Goal: Information Seeking & Learning: Learn about a topic

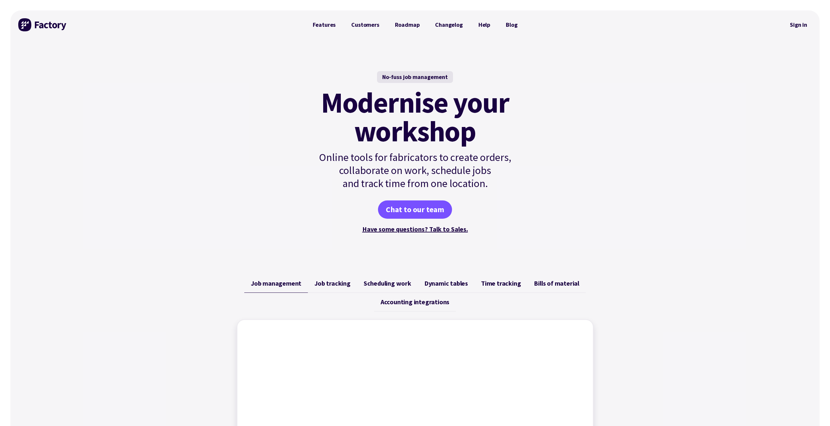
click at [328, 23] on link "Features" at bounding box center [324, 24] width 39 height 13
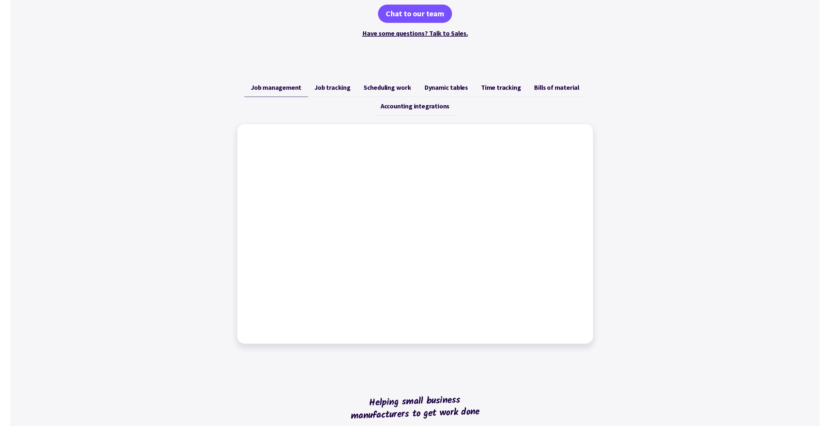
click at [383, 84] on span "Scheduling work" at bounding box center [388, 88] width 48 height 8
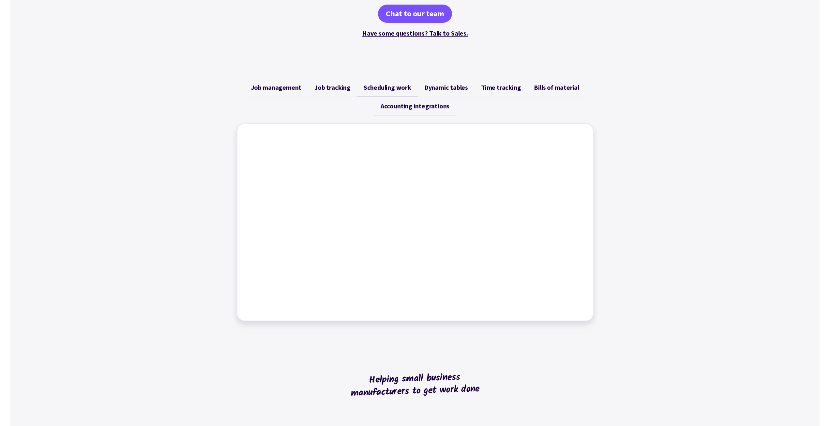
click at [348, 89] on span "Job tracking" at bounding box center [332, 88] width 36 height 8
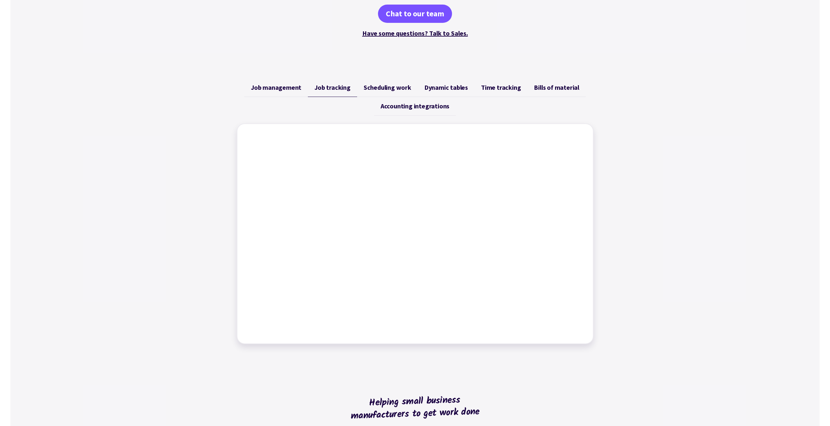
click at [413, 86] on link "Scheduling work" at bounding box center [387, 87] width 61 height 19
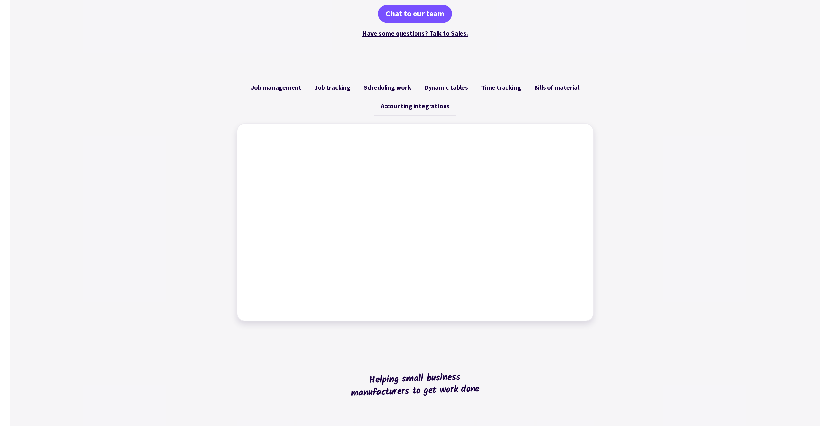
click at [354, 81] on link "Job tracking" at bounding box center [332, 87] width 49 height 19
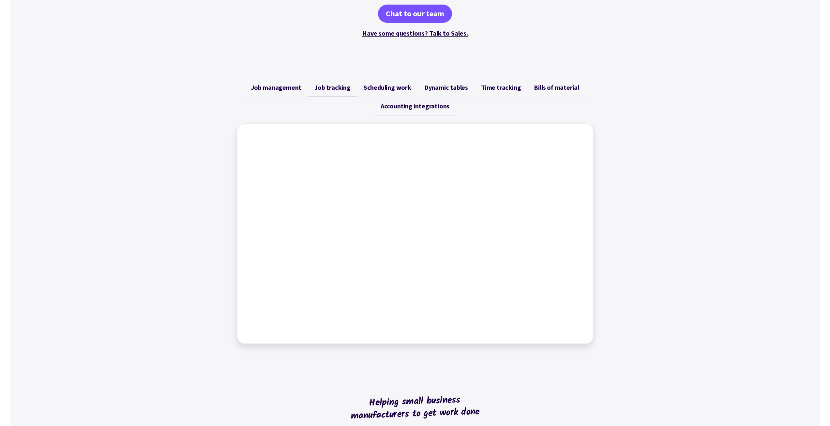
click at [305, 86] on link "Job management" at bounding box center [276, 87] width 64 height 19
click at [458, 88] on span "Dynamic tables" at bounding box center [446, 88] width 44 height 8
click at [511, 87] on span "Time tracking" at bounding box center [501, 88] width 40 height 8
click at [550, 90] on span "Bills of material" at bounding box center [556, 88] width 45 height 8
